Goal: Transaction & Acquisition: Purchase product/service

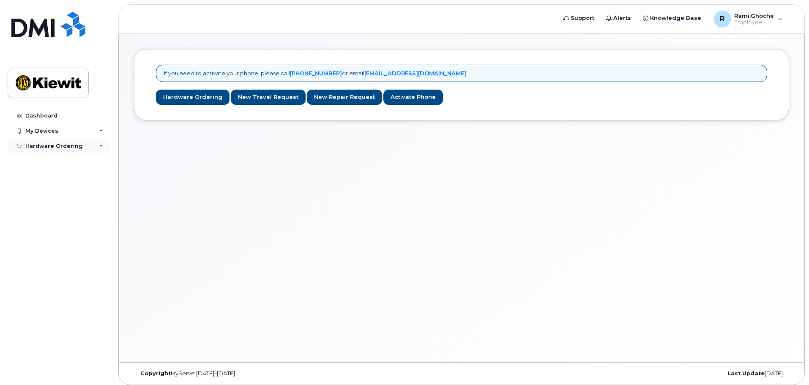
click at [64, 146] on div "Hardware Ordering" at bounding box center [53, 146] width 57 height 7
click at [55, 160] on div "New Order" at bounding box center [45, 162] width 32 height 8
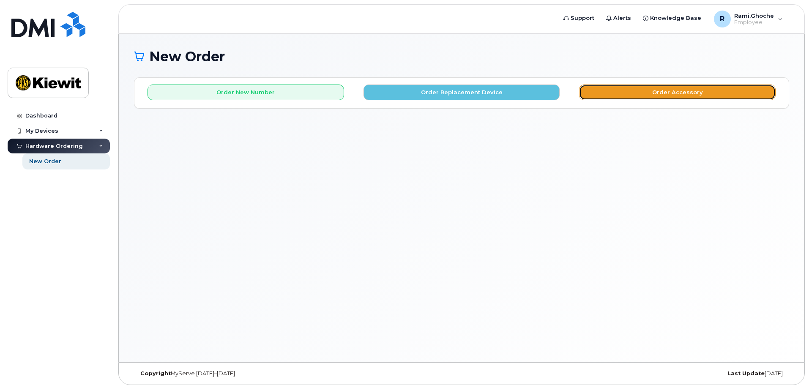
click at [605, 92] on button "Order Accessory" at bounding box center [677, 93] width 196 height 16
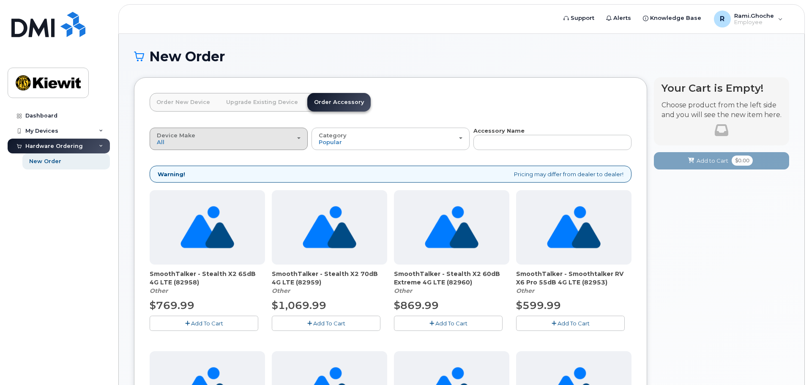
click at [225, 138] on div "Device Make All Android Cell Phone HUB iPhone Modem Tablet" at bounding box center [229, 138] width 144 height 13
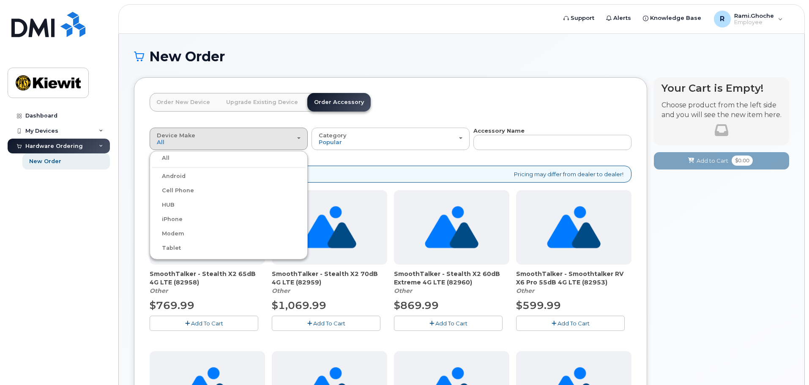
click at [170, 217] on label "iPhone" at bounding box center [167, 219] width 31 height 10
click at [0, 0] on input "iPhone" at bounding box center [0, 0] width 0 height 0
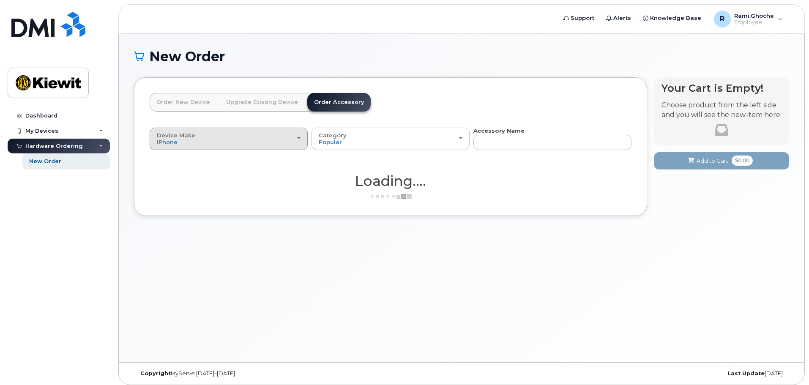
click at [299, 141] on div "Device Make All Android Cell Phone HUB iPhone Modem Tablet" at bounding box center [229, 138] width 144 height 13
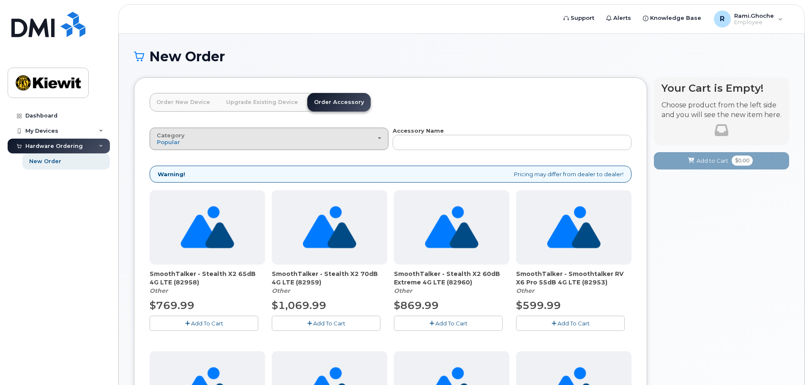
click at [338, 141] on div "Category Popular" at bounding box center [269, 138] width 224 height 13
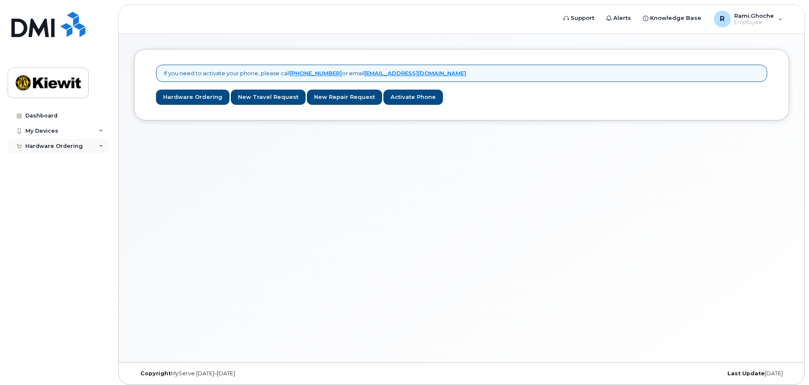
click at [82, 148] on div "Hardware Ordering" at bounding box center [59, 146] width 102 height 15
click at [40, 162] on div "New Order" at bounding box center [45, 162] width 32 height 8
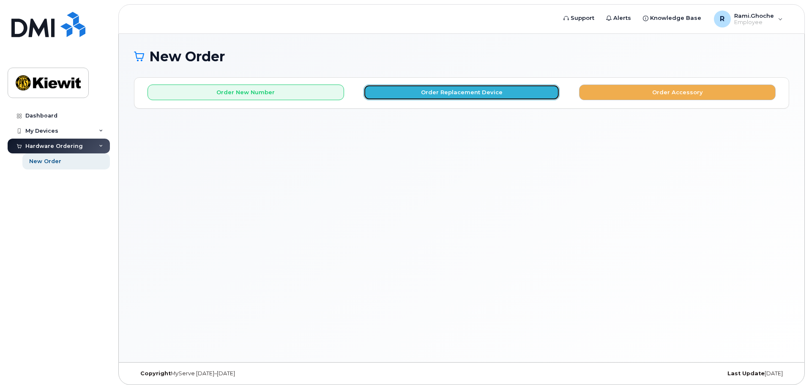
click at [487, 93] on button "Order Replacement Device" at bounding box center [461, 93] width 196 height 16
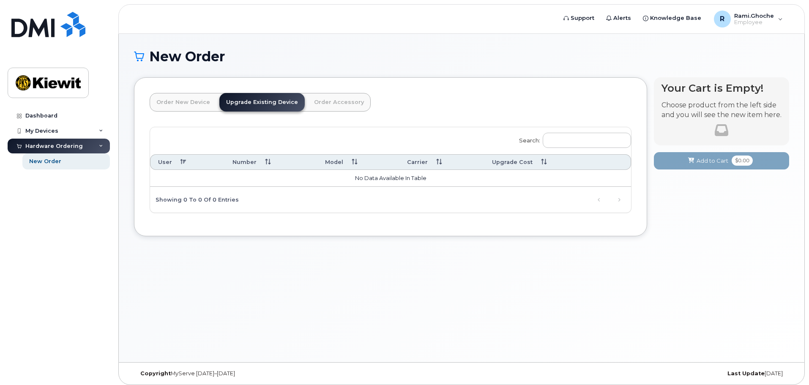
click at [336, 104] on link "Order Accessory" at bounding box center [338, 102] width 63 height 19
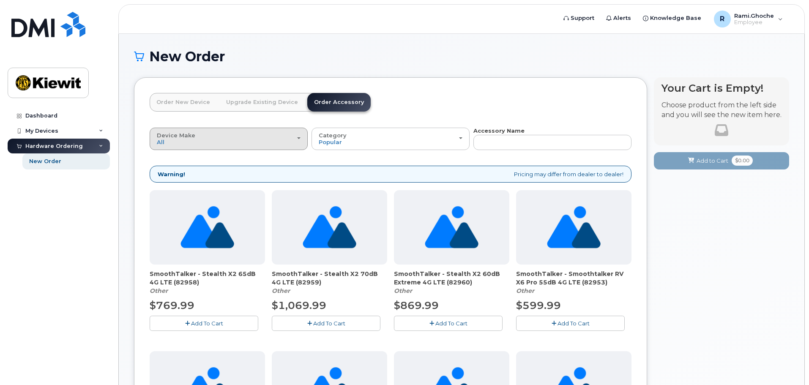
click at [224, 134] on div "Device Make All Android Cell Phone HUB iPhone Modem Tablet" at bounding box center [229, 138] width 144 height 13
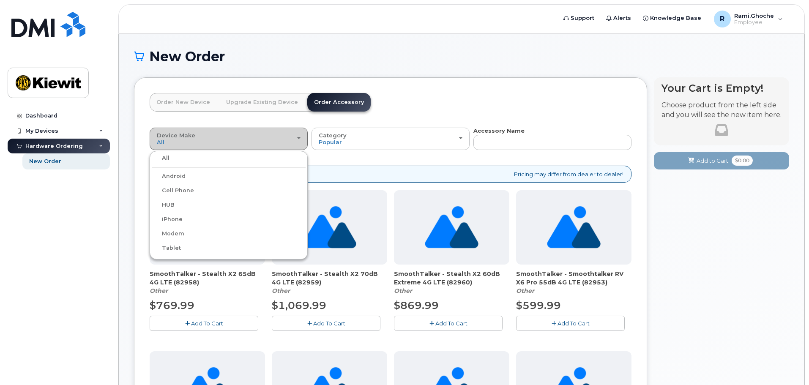
click at [224, 134] on div "Device Make All Android Cell Phone HUB iPhone Modem Tablet" at bounding box center [229, 138] width 144 height 13
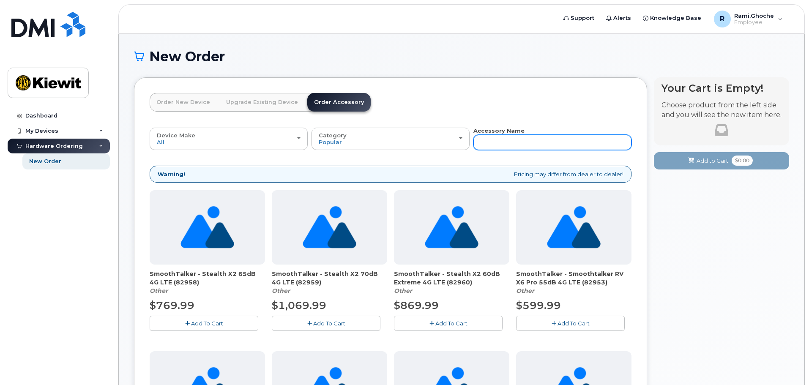
click at [486, 146] on input "text" at bounding box center [552, 142] width 158 height 15
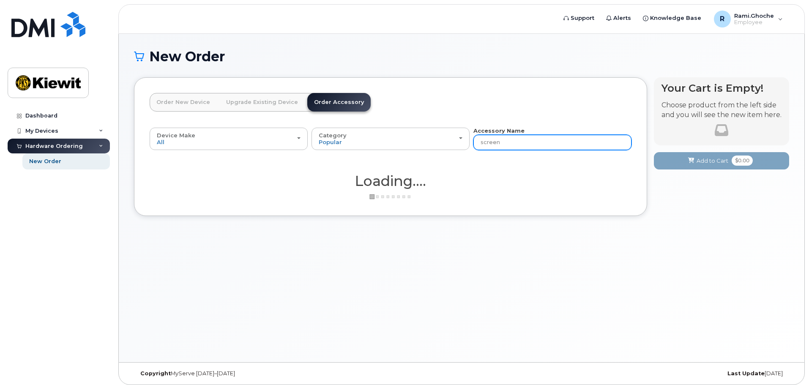
type input "screen"
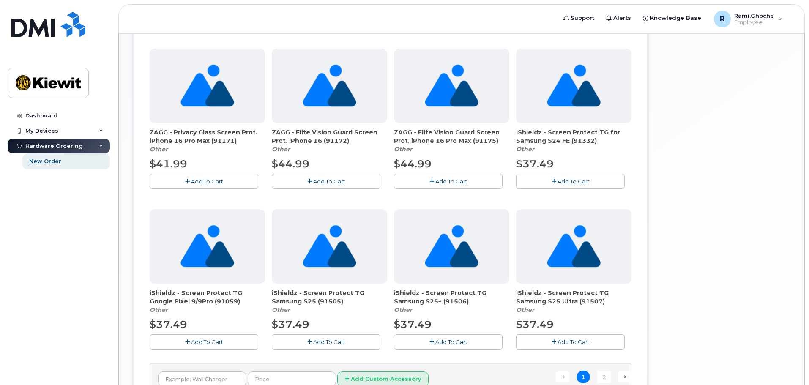
scroll to position [553, 0]
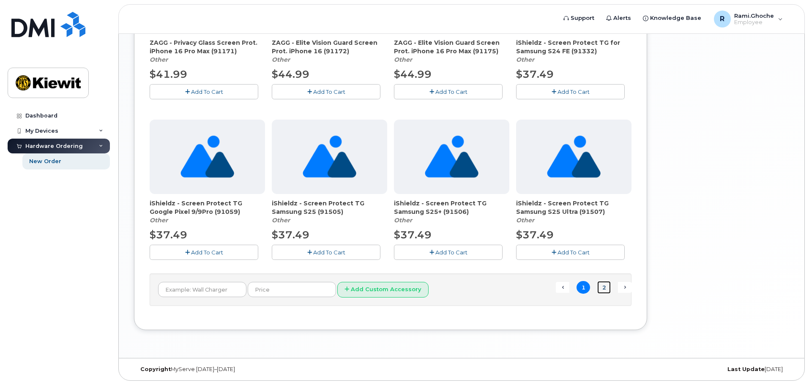
click at [604, 287] on link "2" at bounding box center [604, 287] width 14 height 13
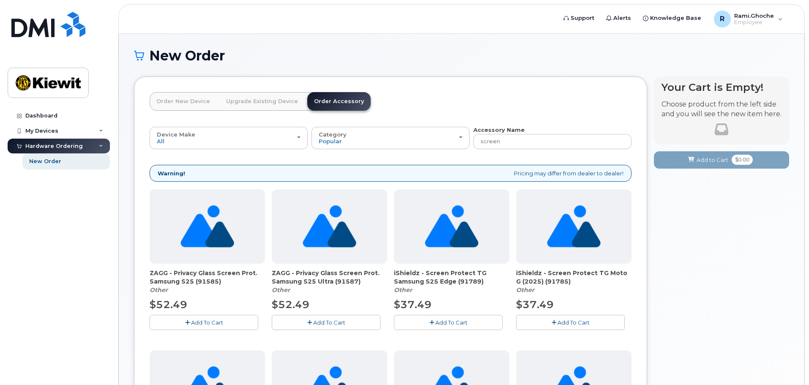
scroll to position [0, 0]
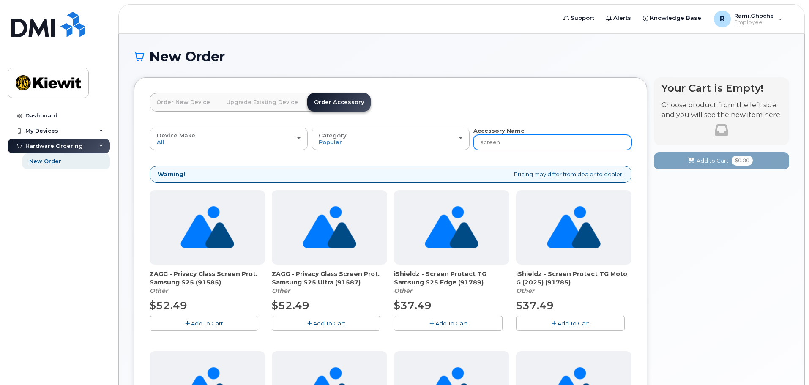
click at [553, 143] on input "screen" at bounding box center [552, 142] width 158 height 15
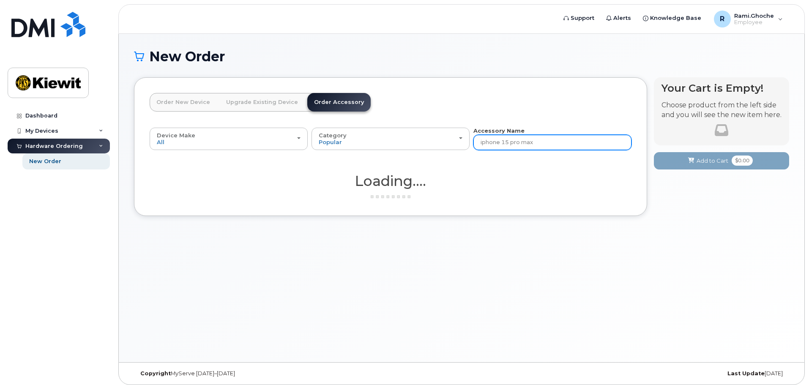
type input "iphone 15 pro max"
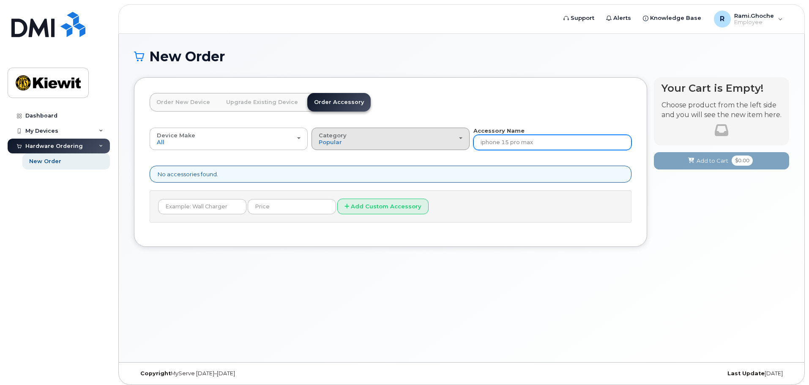
drag, startPoint x: 521, startPoint y: 142, endPoint x: 413, endPoint y: 142, distance: 107.7
click at [413, 142] on div "Device Make All Android Cell Phone HUB iPhone Modem Tablet All Android Cell Pho…" at bounding box center [391, 138] width 482 height 23
type input "max"
